Goal: Answer question/provide support: Share knowledge or assist other users

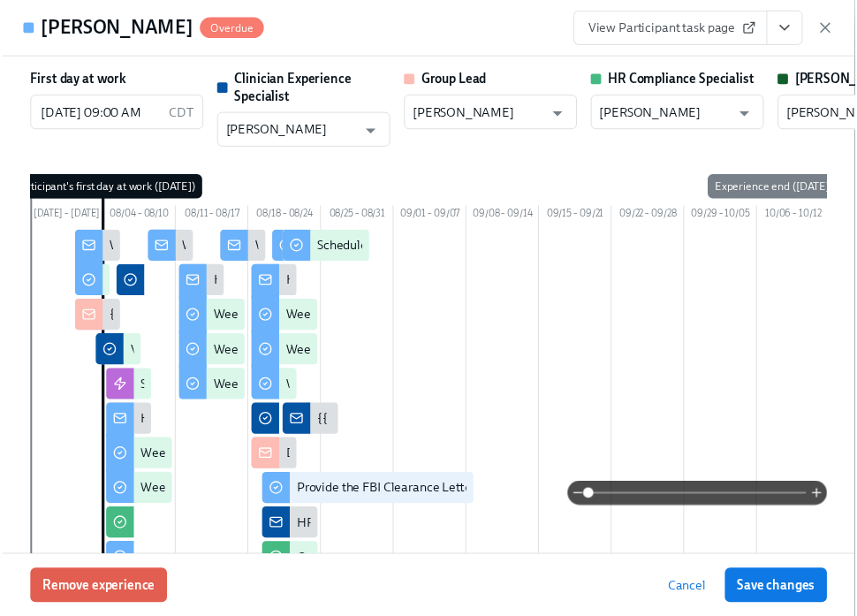
scroll to position [0, 30191]
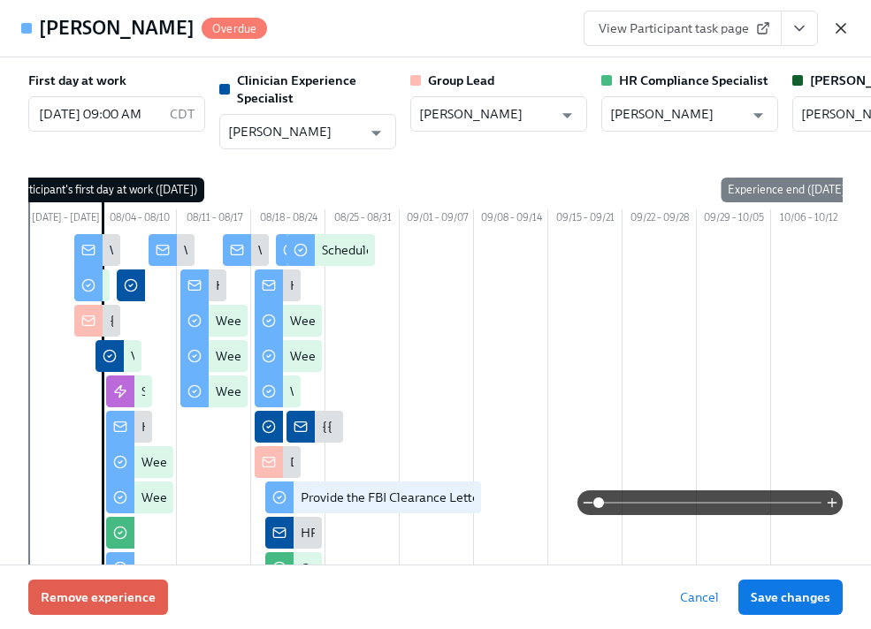
click at [834, 27] on icon "button" at bounding box center [841, 28] width 18 height 18
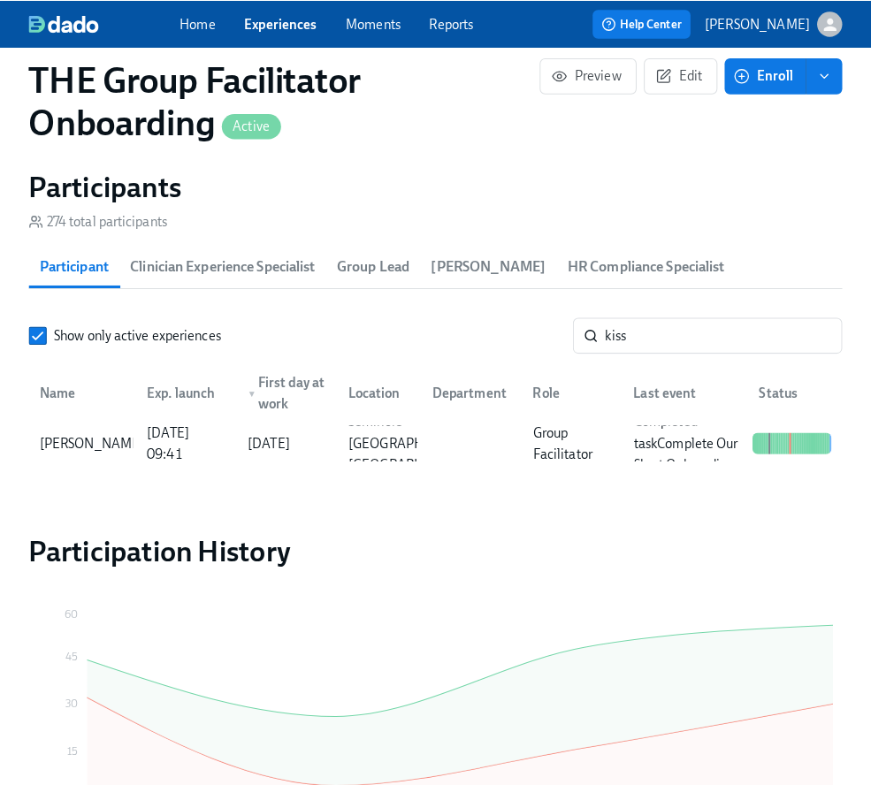
scroll to position [1550, 0]
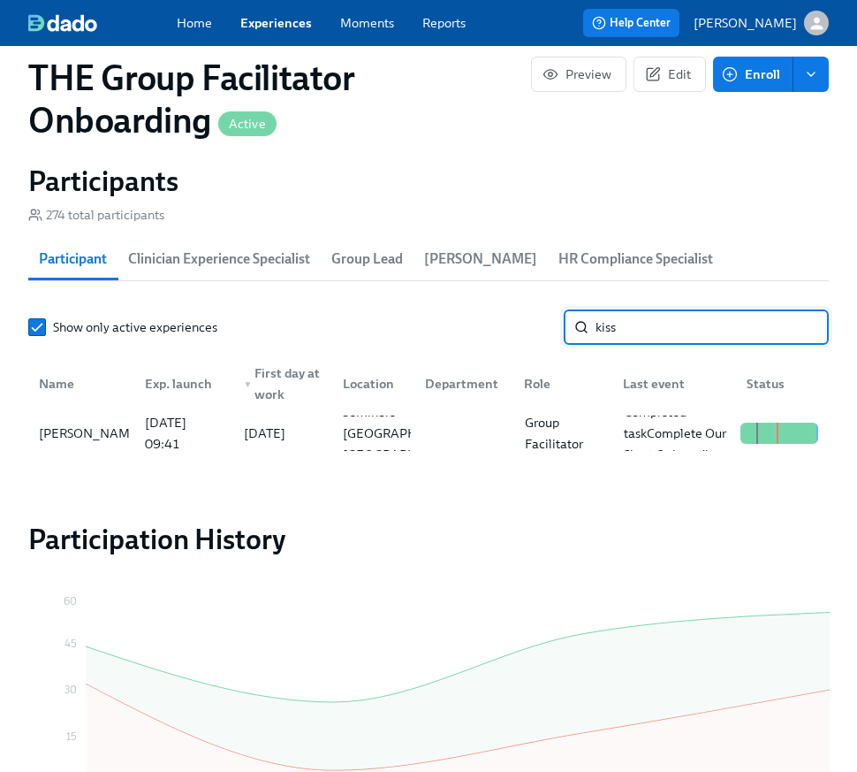
click at [648, 309] on input "kiss" at bounding box center [712, 326] width 233 height 35
type input "feri"
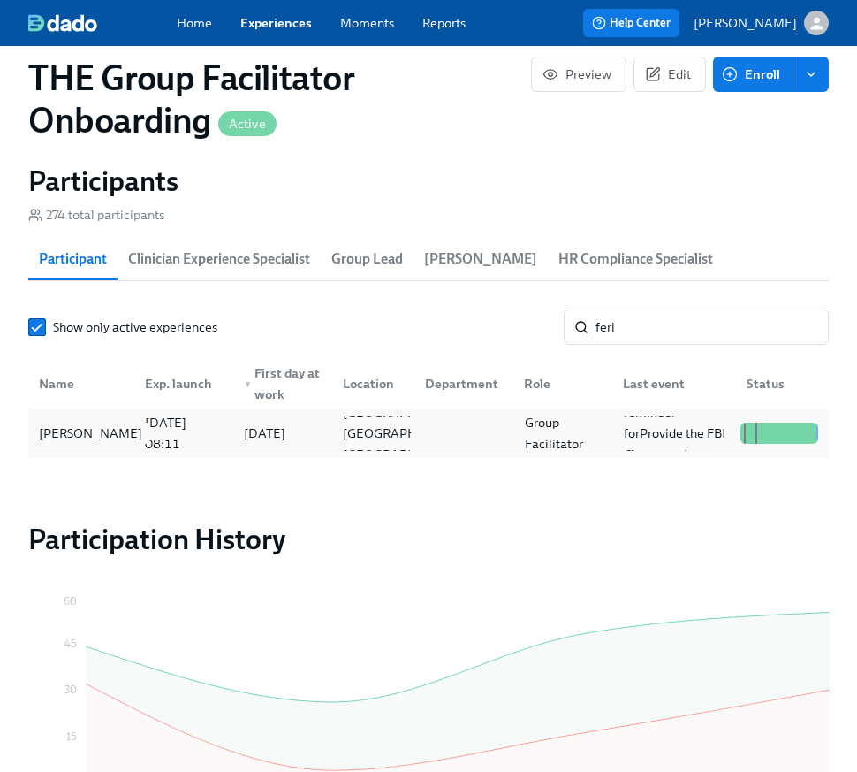
click at [86, 423] on div "Ria Ferich" at bounding box center [91, 433] width 118 height 21
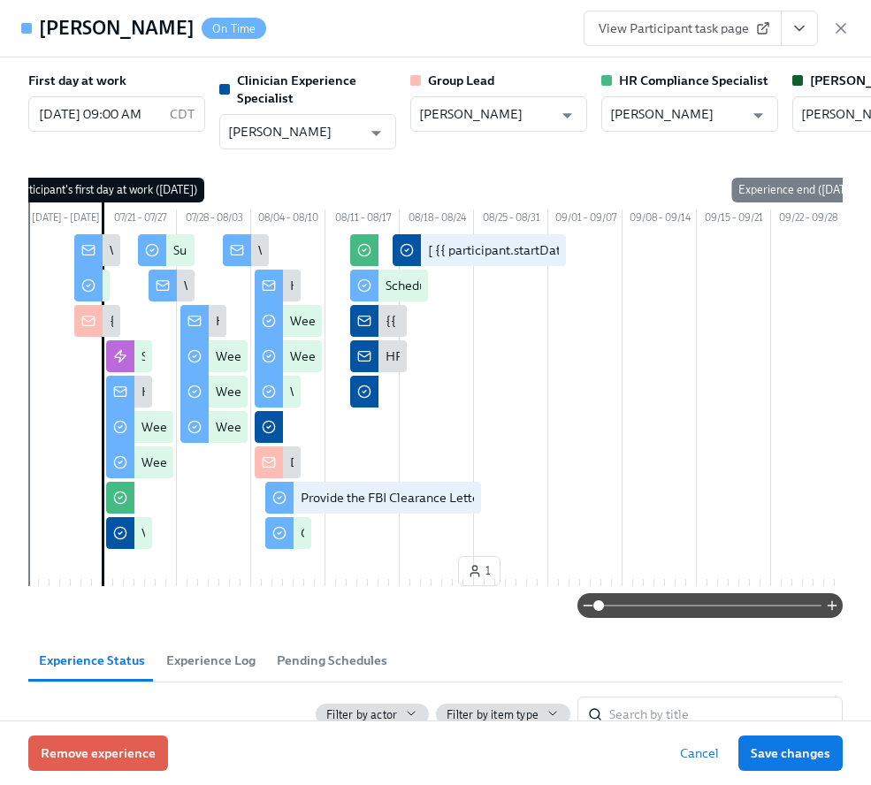
click at [797, 23] on icon "View task page" at bounding box center [799, 28] width 18 height 18
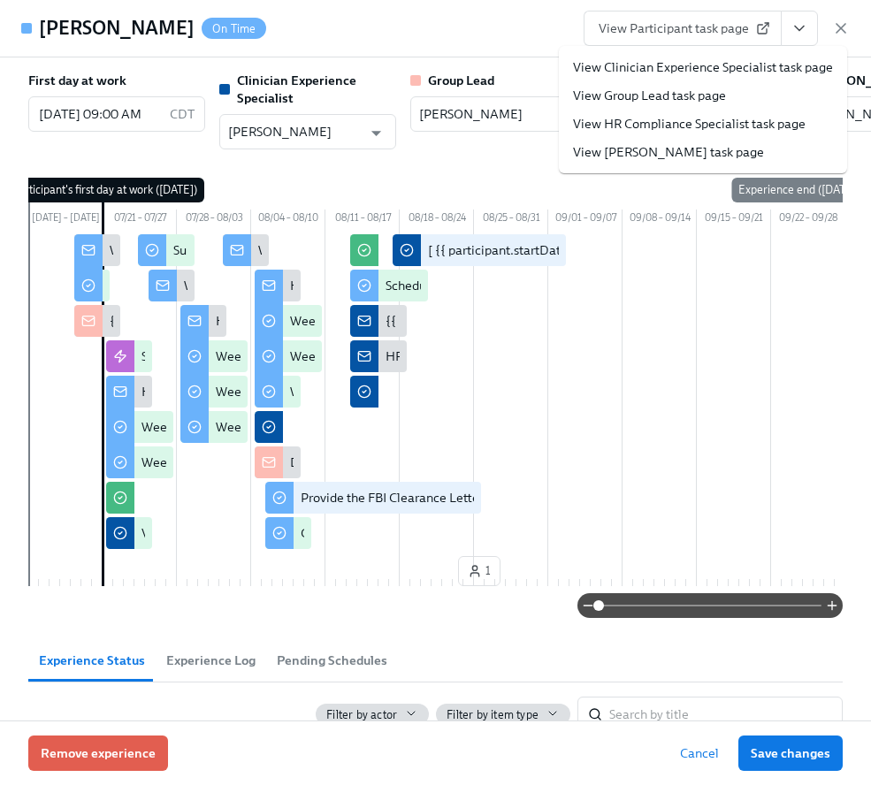
click at [737, 69] on link "View Clinician Experience Specialist task page" at bounding box center [703, 67] width 260 height 18
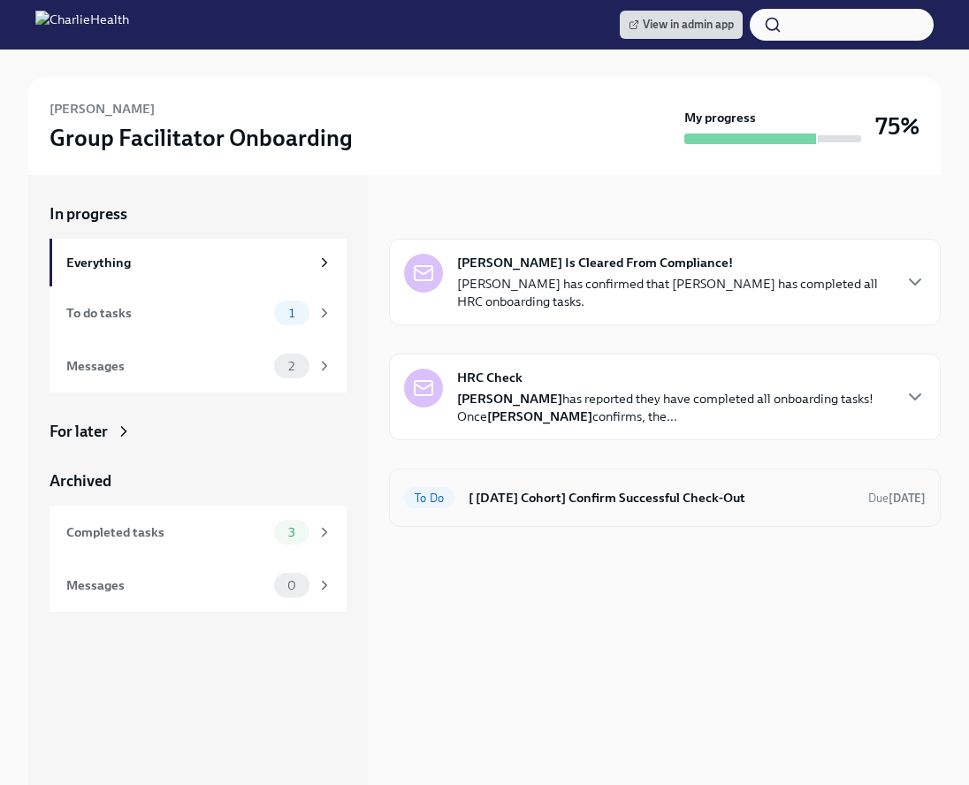
click at [545, 488] on h6 "[ [DATE] Cohort] Confirm Successful Check-Out" at bounding box center [661, 497] width 385 height 19
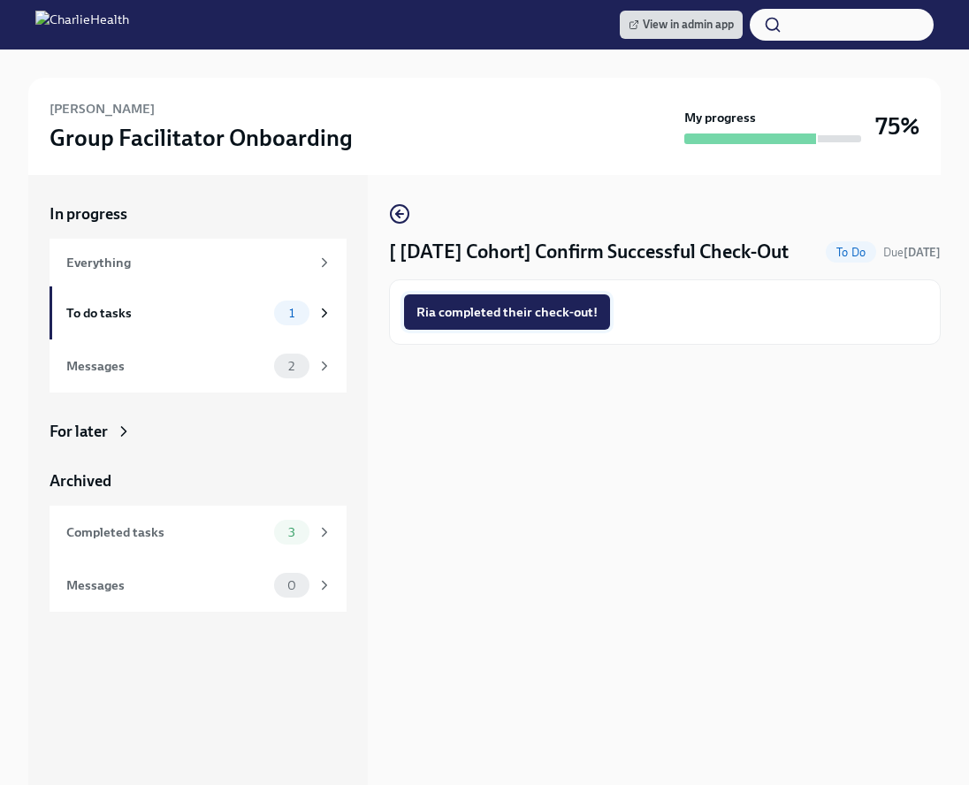
click at [556, 322] on button "Ria completed their check-out!" at bounding box center [507, 311] width 206 height 35
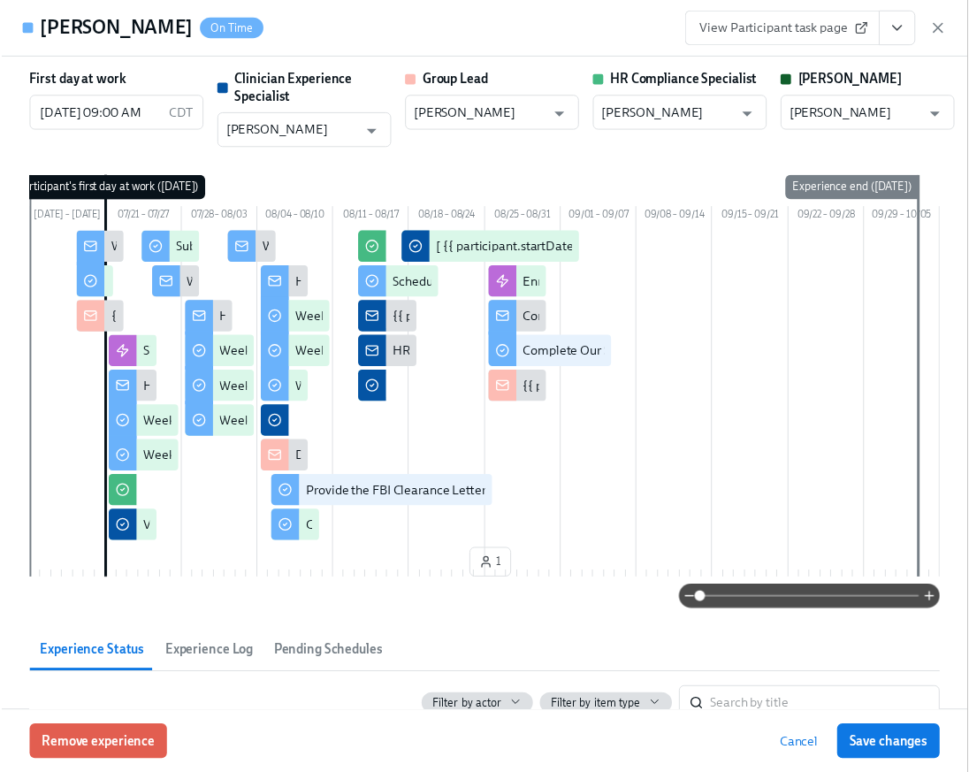
scroll to position [0, 30080]
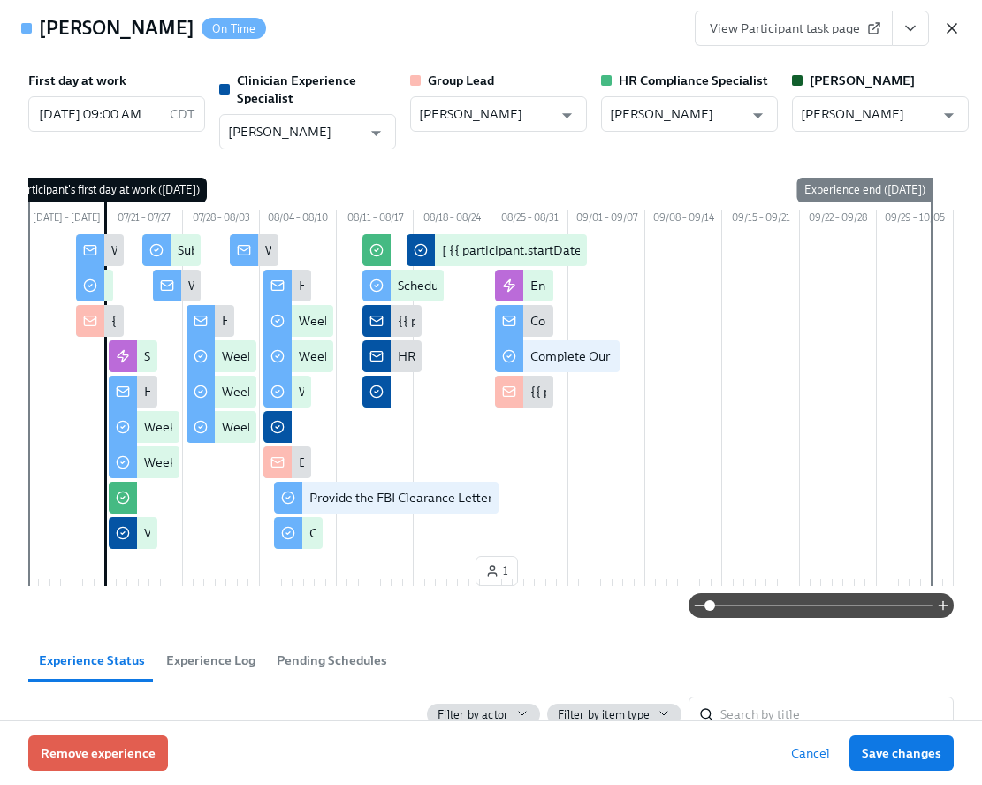
click at [946, 32] on icon "button" at bounding box center [952, 28] width 18 height 18
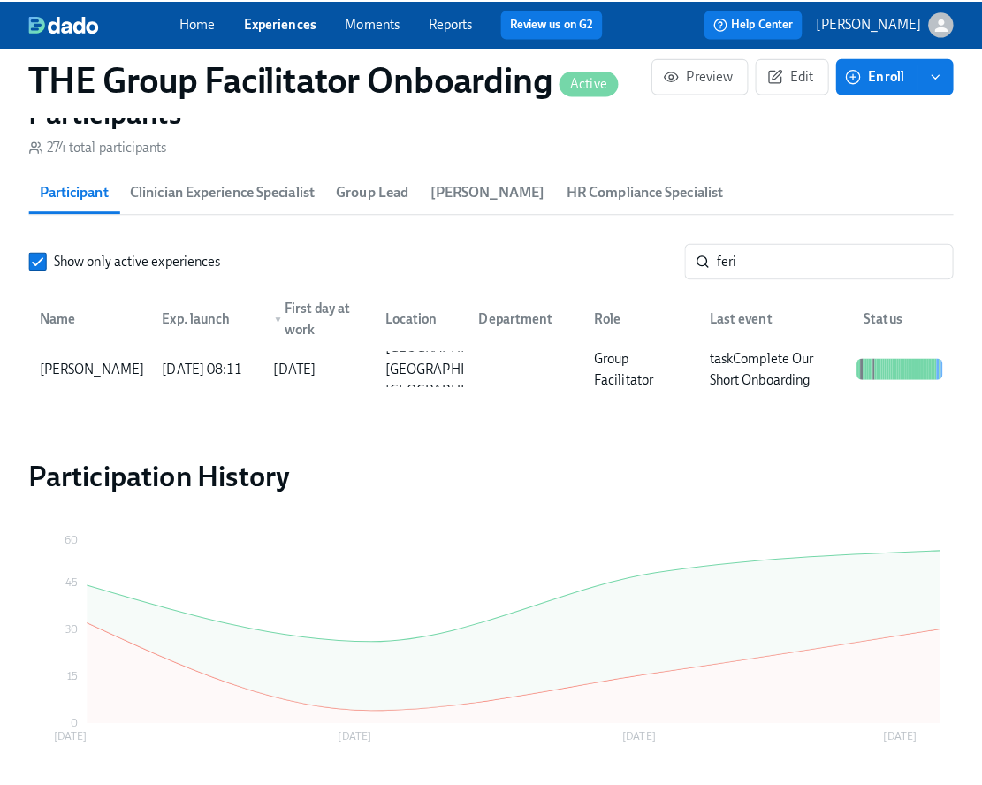
scroll to position [0, 30080]
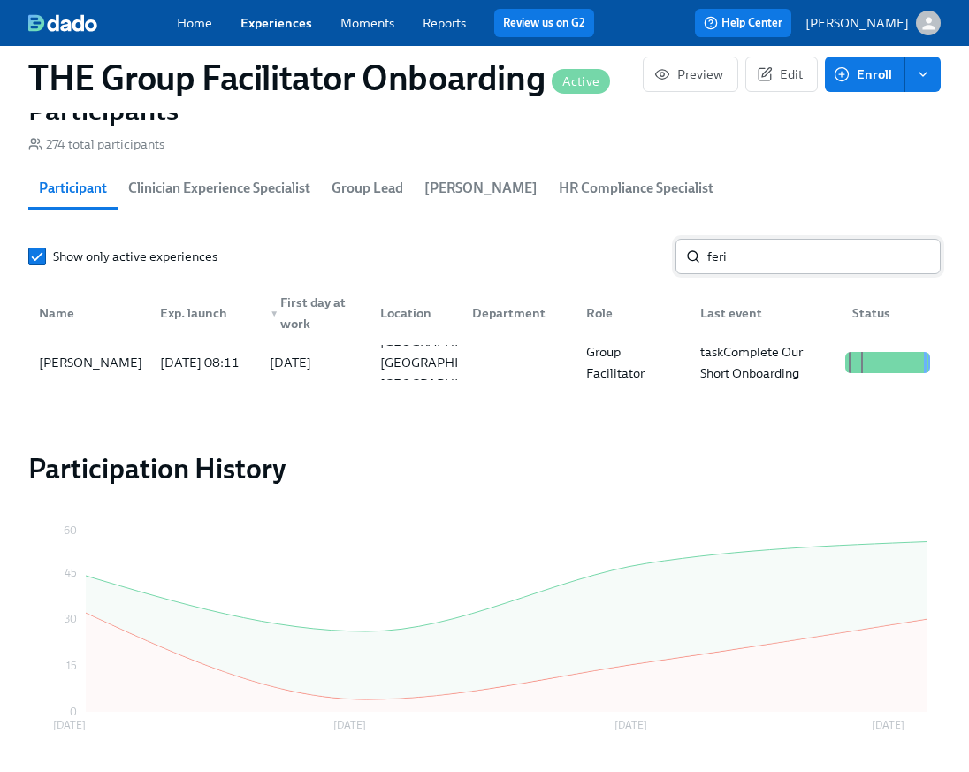
click at [758, 263] on input "feri" at bounding box center [823, 256] width 233 height 35
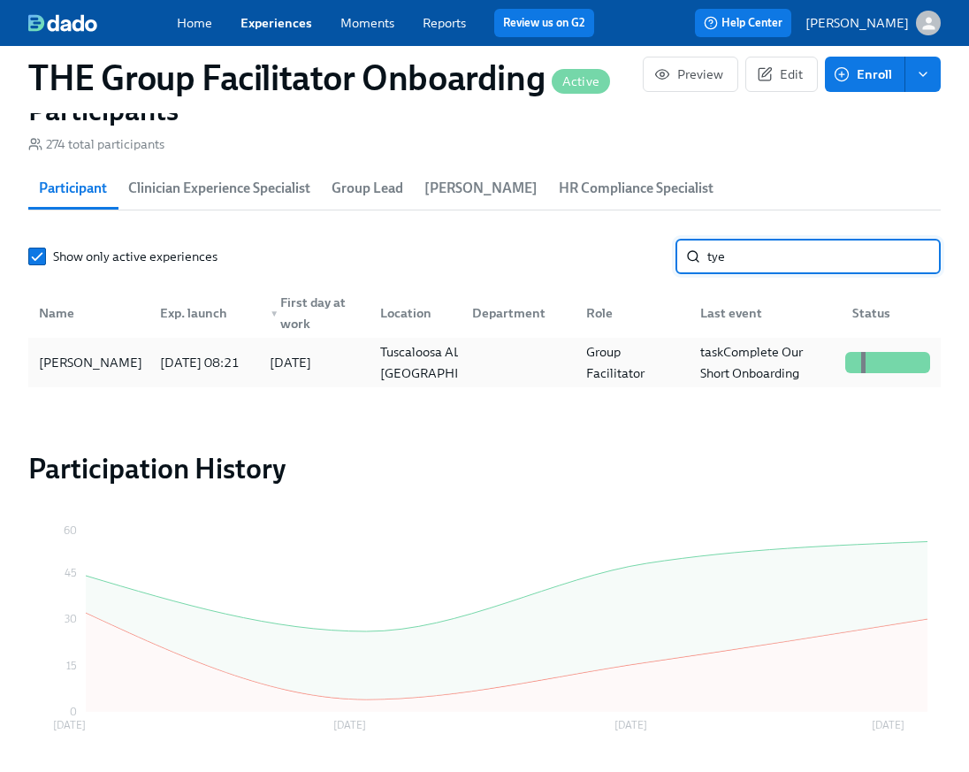
click at [86, 354] on div "Tyeanna Hurst" at bounding box center [89, 362] width 114 height 35
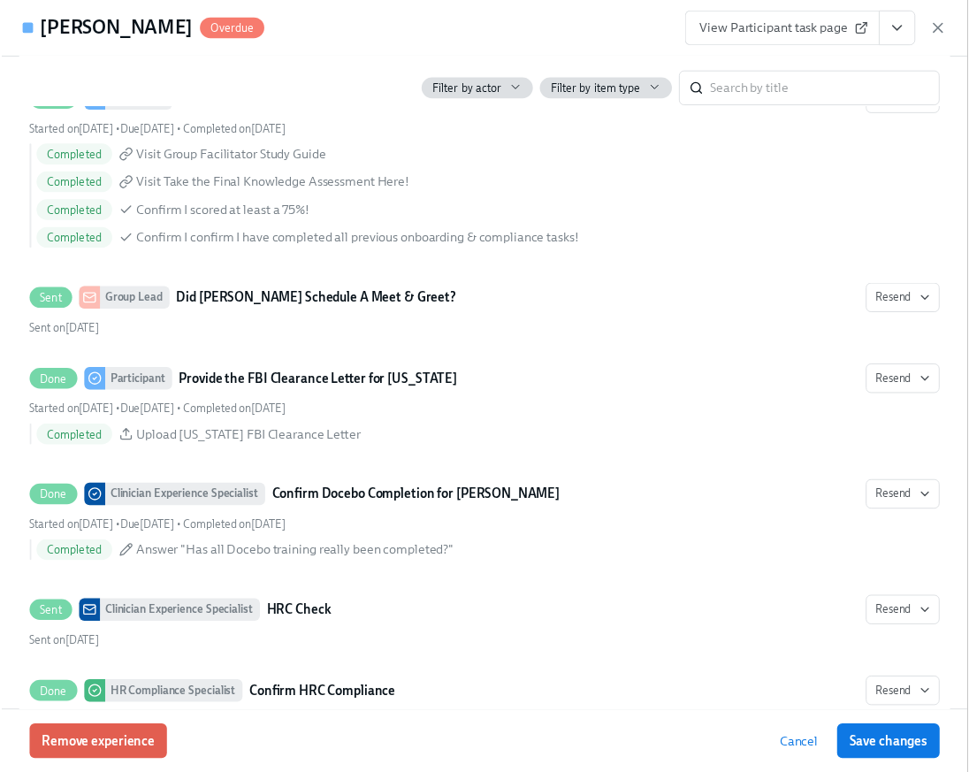
scroll to position [3488, 0]
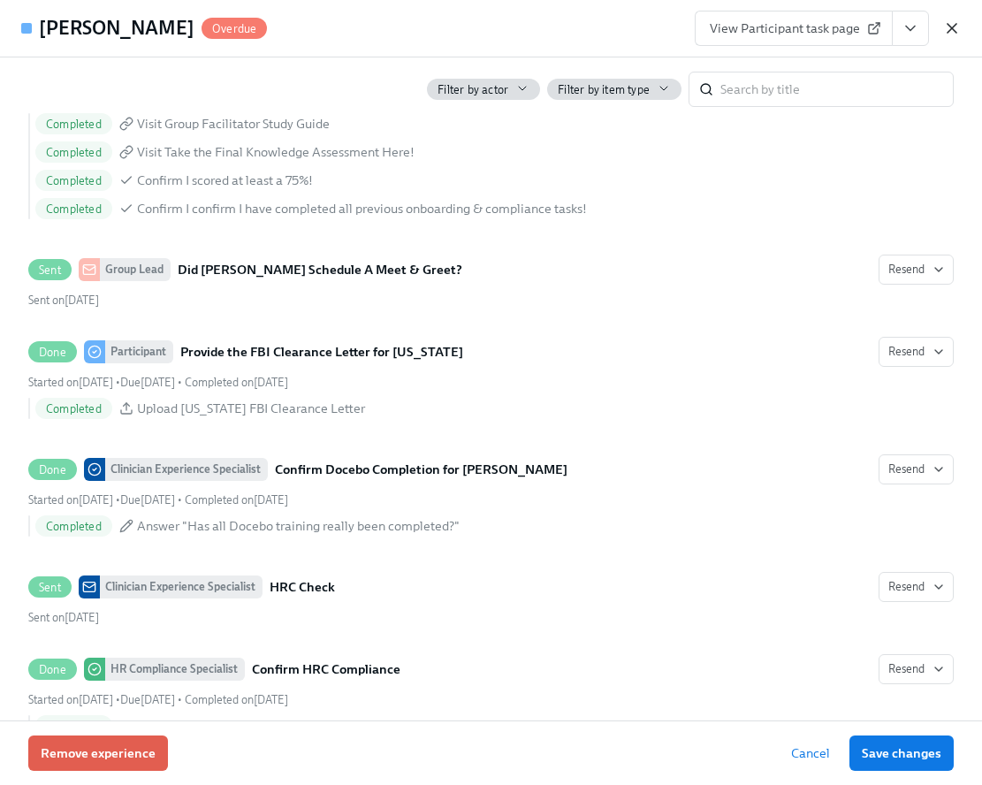
click at [953, 28] on icon "button" at bounding box center [952, 28] width 9 height 9
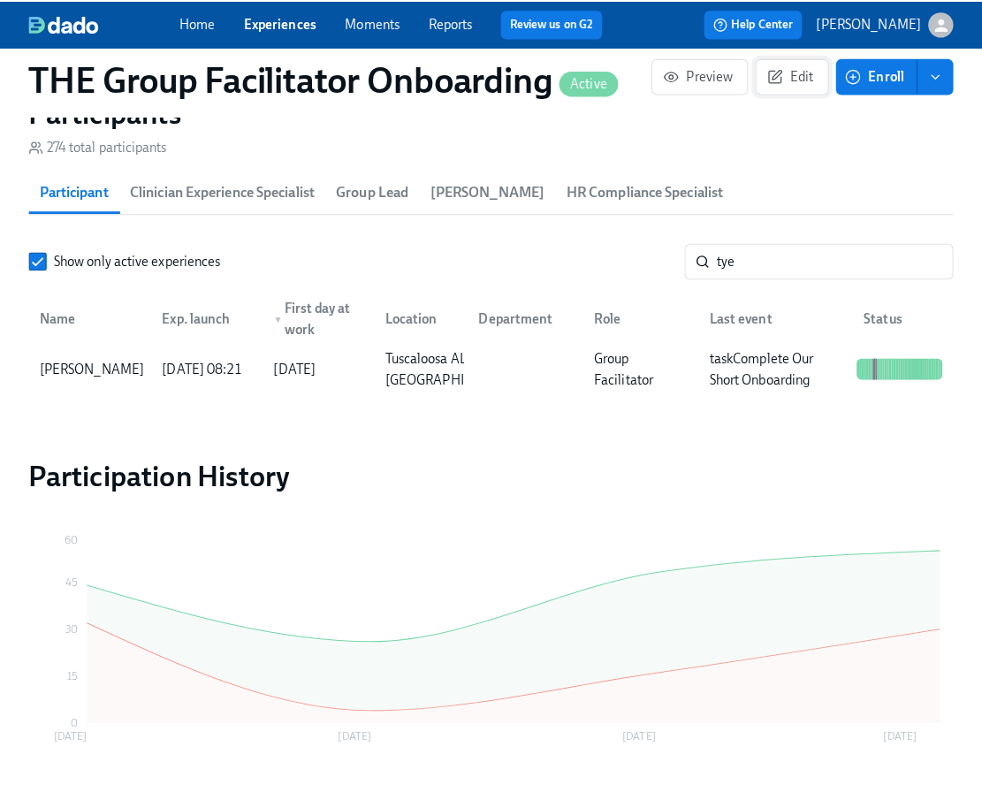
scroll to position [0, 30066]
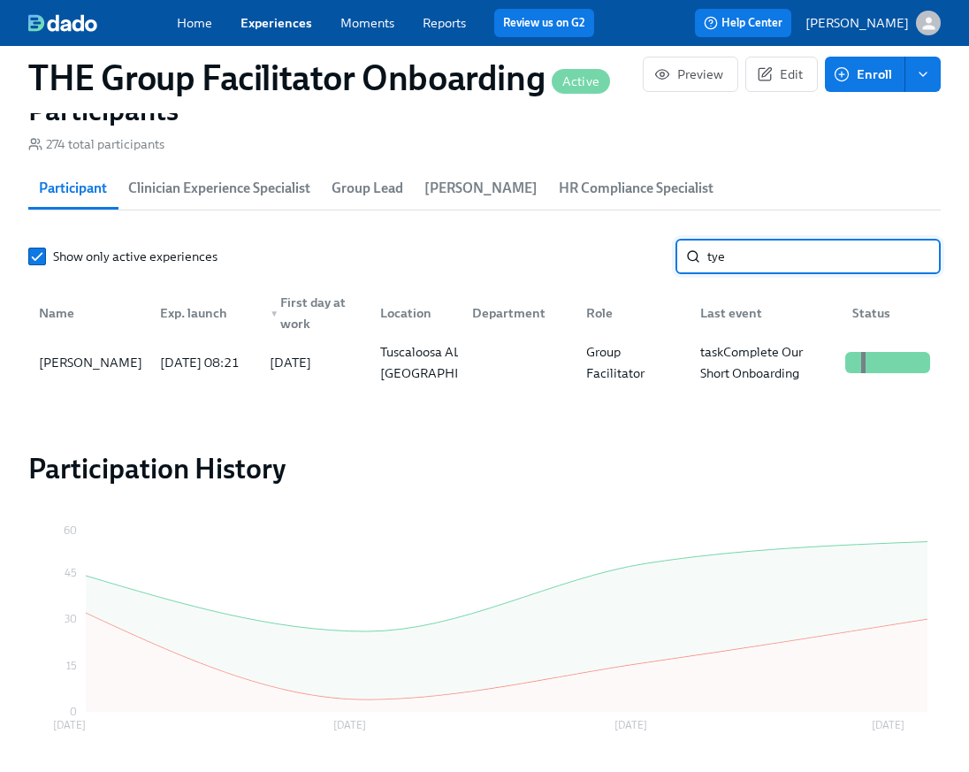
click at [708, 262] on input "tye" at bounding box center [823, 256] width 233 height 35
type input "hoke"
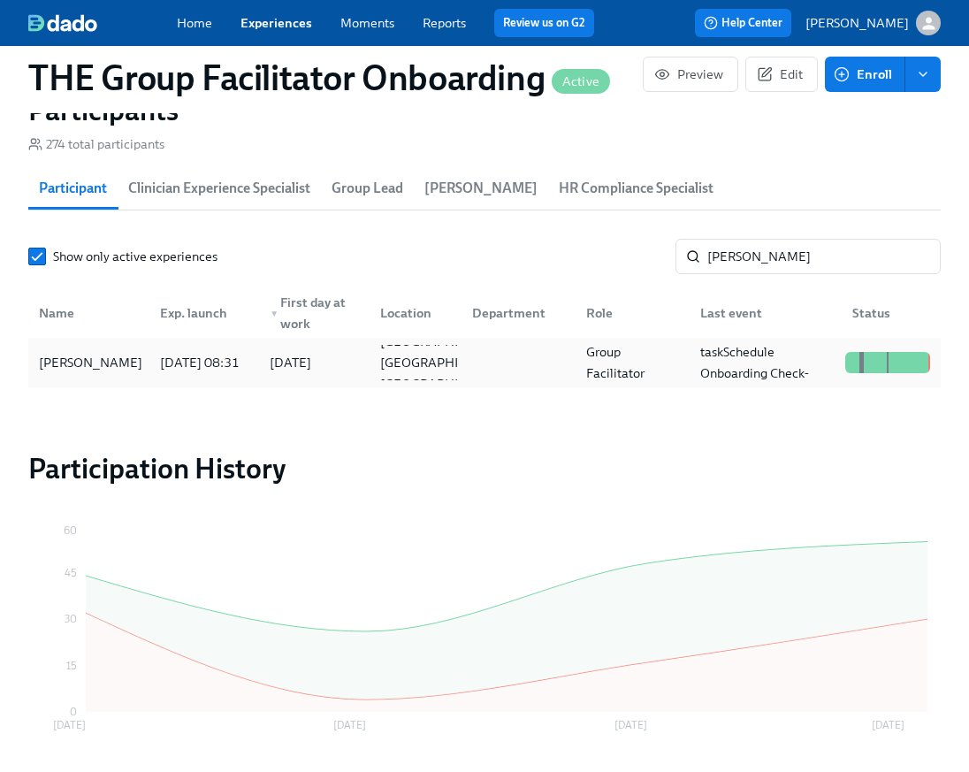
click at [90, 362] on div "Talia Hoke" at bounding box center [91, 362] width 118 height 21
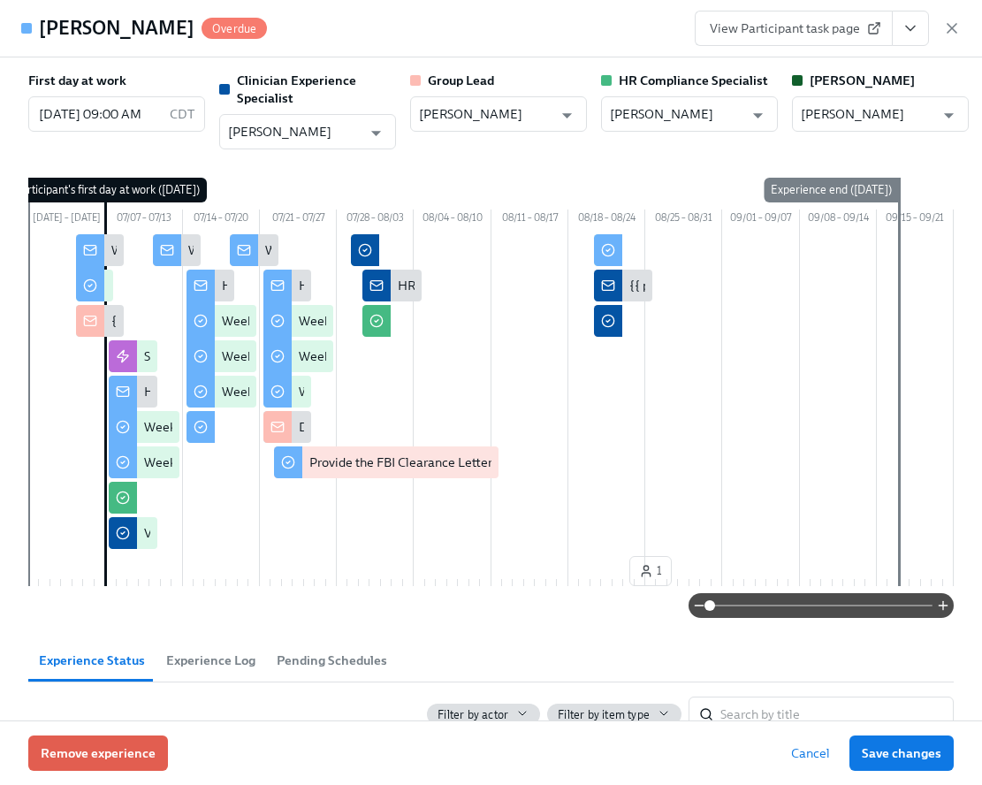
click at [911, 28] on icon "View task page" at bounding box center [910, 29] width 9 height 4
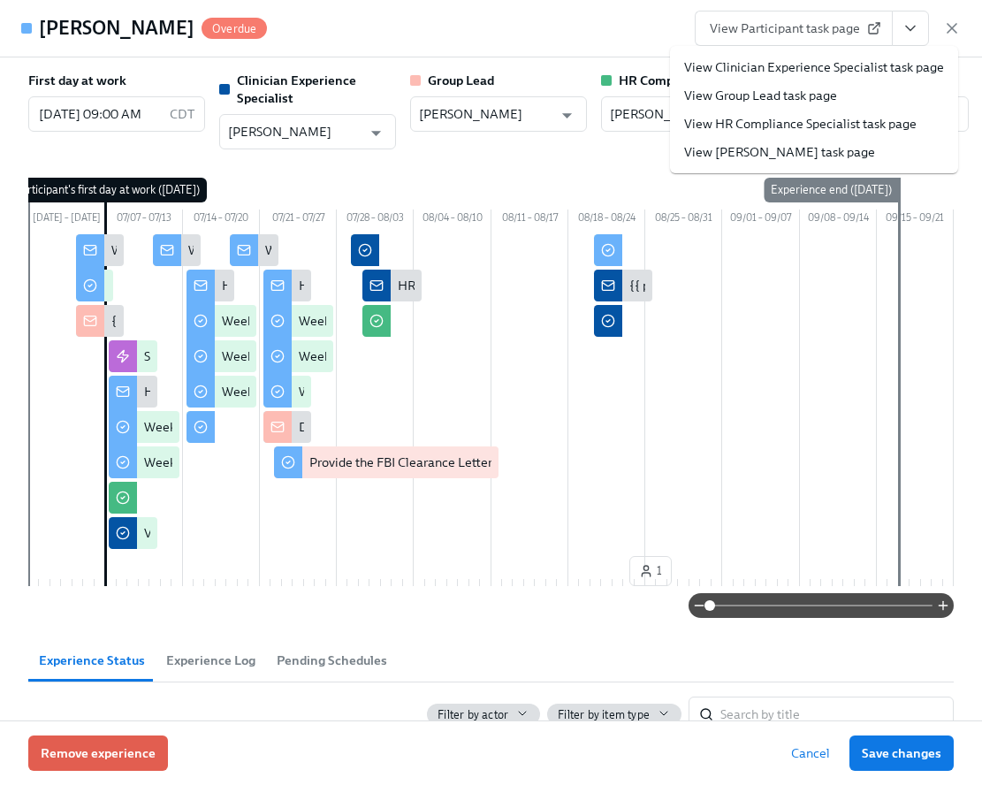
click at [857, 66] on link "View Clinician Experience Specialist task page" at bounding box center [814, 67] width 260 height 18
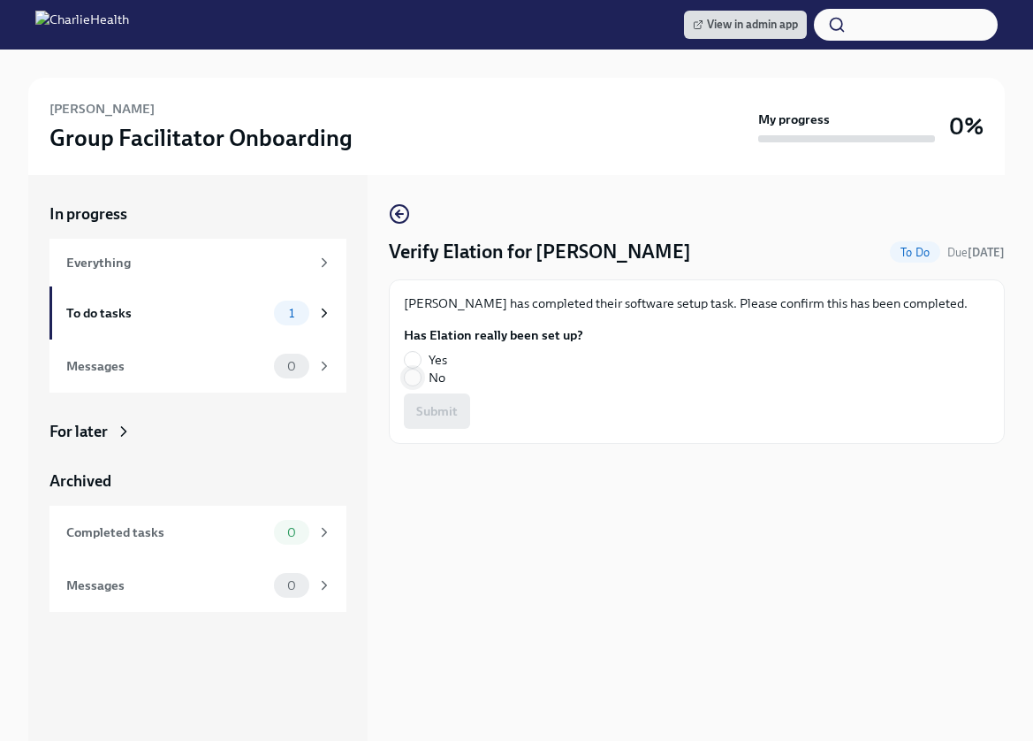
click at [416, 384] on input "No" at bounding box center [413, 377] width 16 height 16
radio input "true"
click at [427, 408] on span "Submit" at bounding box center [437, 411] width 42 height 18
click at [411, 352] on input "Yes" at bounding box center [413, 360] width 16 height 16
radio input "true"
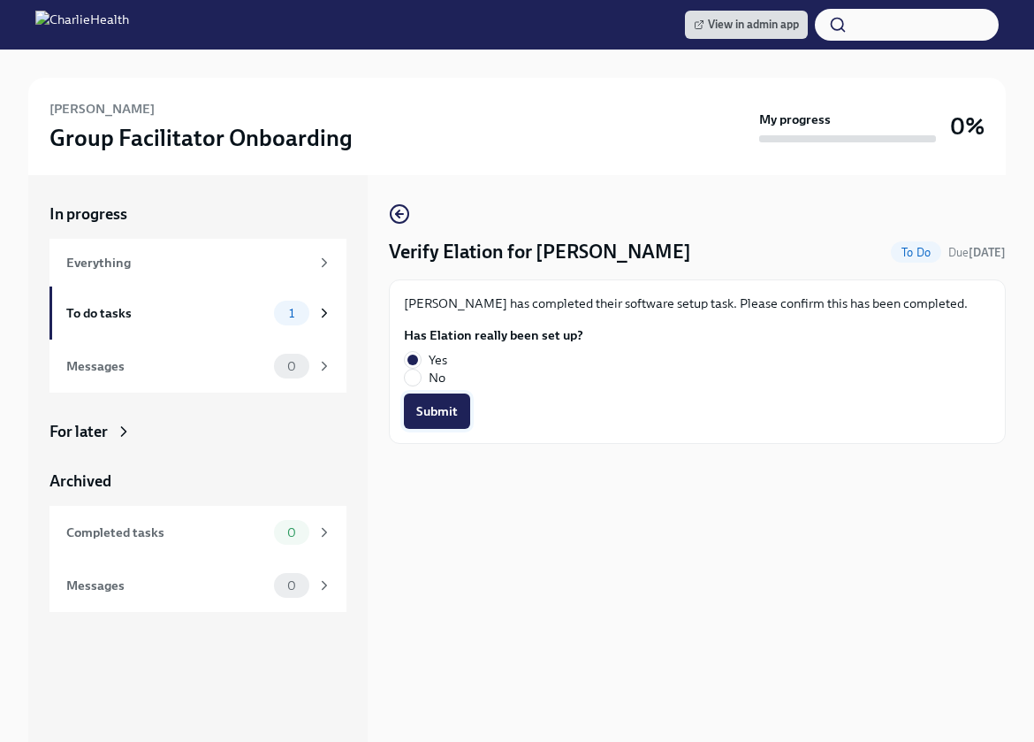
click at [430, 394] on button "Submit" at bounding box center [437, 410] width 66 height 35
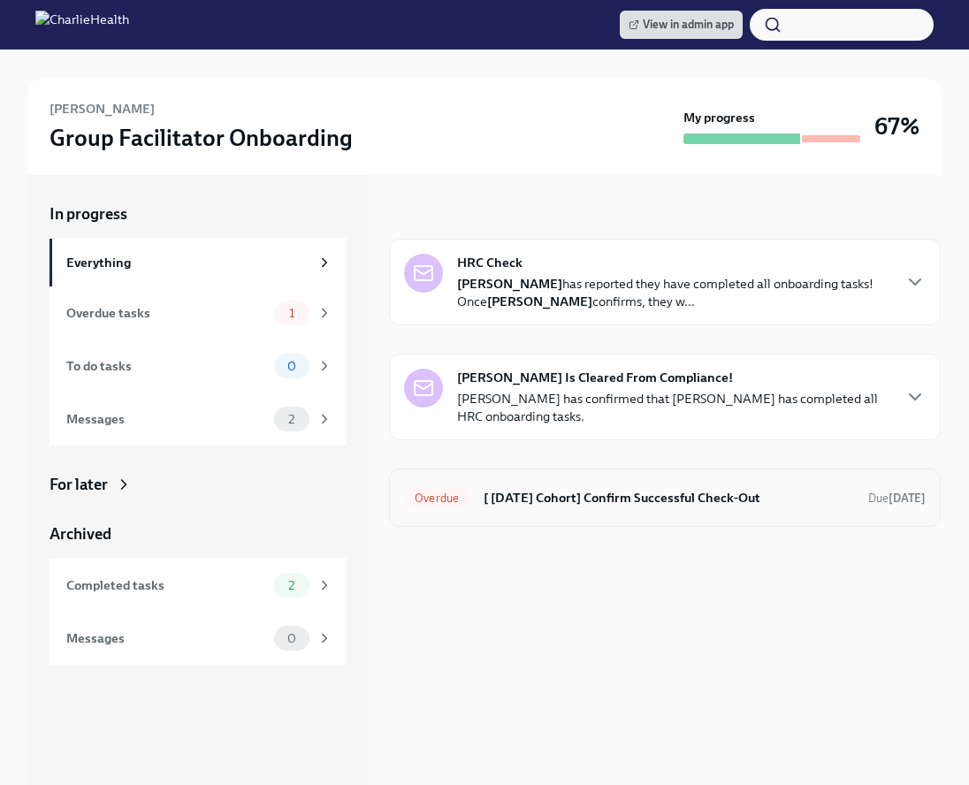
click at [561, 493] on h6 "[ [DATE] Cohort] Confirm Successful Check-Out" at bounding box center [669, 497] width 370 height 19
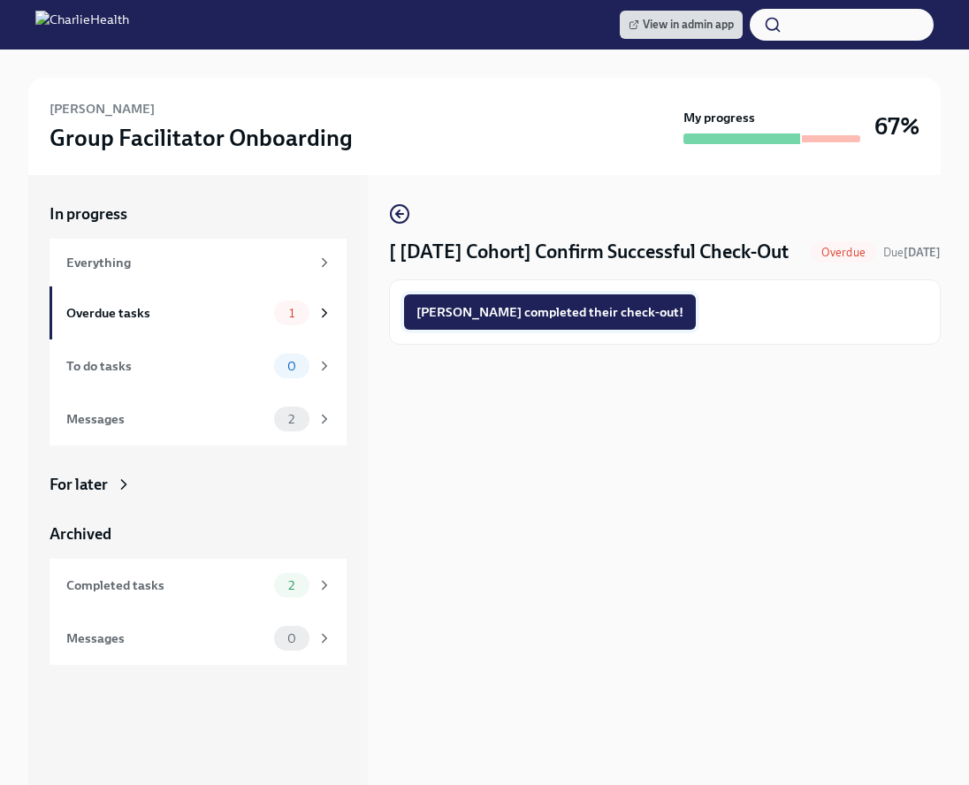
click at [520, 308] on span "[PERSON_NAME] completed their check-out!" at bounding box center [549, 312] width 267 height 18
